Goal: Task Accomplishment & Management: Use online tool/utility

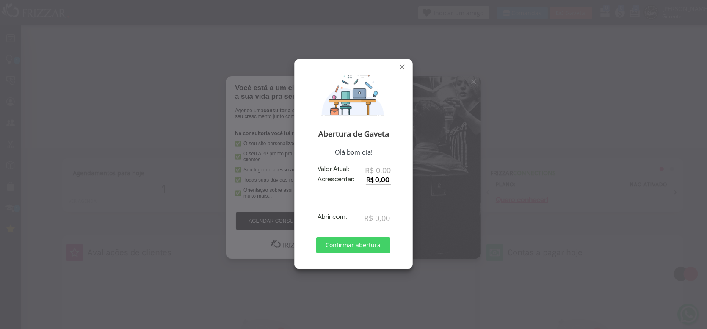
click at [376, 169] on span "R$ 0,00" at bounding box center [378, 170] width 26 height 10
click at [380, 170] on span "R$ 0,00" at bounding box center [378, 170] width 26 height 10
click at [385, 173] on span "R$ 0,00" at bounding box center [378, 170] width 26 height 10
click at [381, 181] on input "R$ 0,00" at bounding box center [378, 179] width 25 height 9
click at [380, 172] on span "R$ 0,00" at bounding box center [378, 170] width 26 height 10
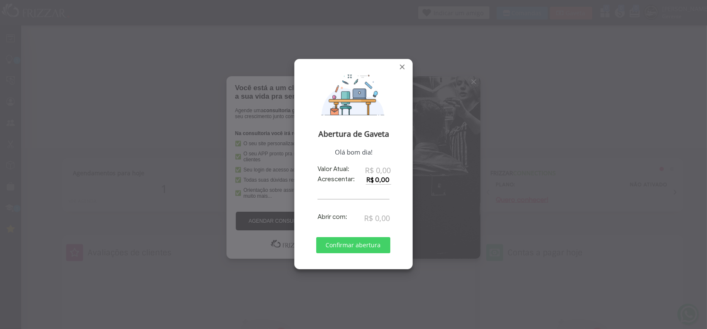
click at [373, 217] on span "R$ 0,00" at bounding box center [377, 218] width 26 height 10
click at [378, 218] on span "R$ 0,00" at bounding box center [377, 218] width 26 height 10
click at [378, 174] on span "R$ 0,00" at bounding box center [378, 170] width 26 height 10
click at [377, 180] on input "R$ 0,00" at bounding box center [378, 179] width 25 height 9
click at [375, 180] on input "R$ 0,00" at bounding box center [378, 179] width 25 height 9
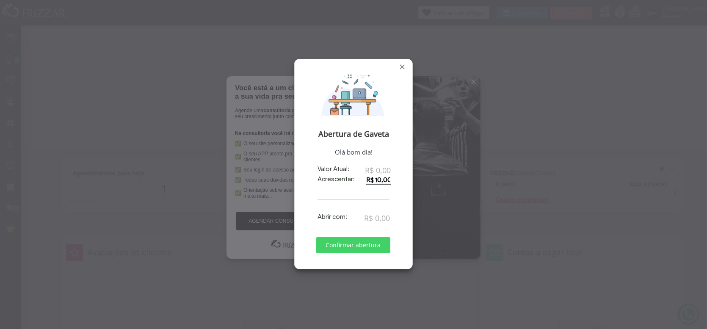
click at [381, 180] on input "R$ 10,00" at bounding box center [378, 179] width 25 height 9
type input "R$ 101,00"
click at [360, 249] on span "Confirmar abertura" at bounding box center [353, 245] width 62 height 13
